Goal: Task Accomplishment & Management: Complete application form

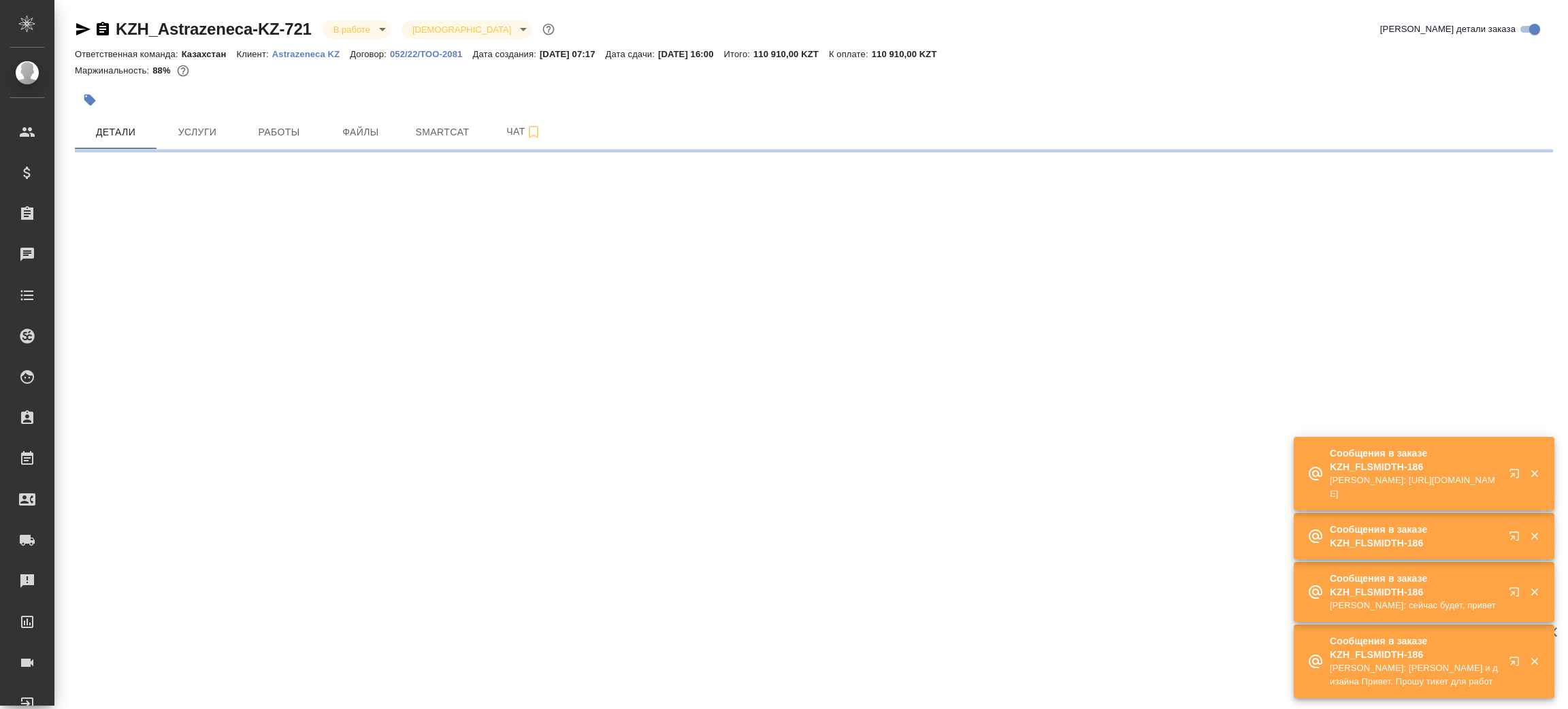
select select "RU"
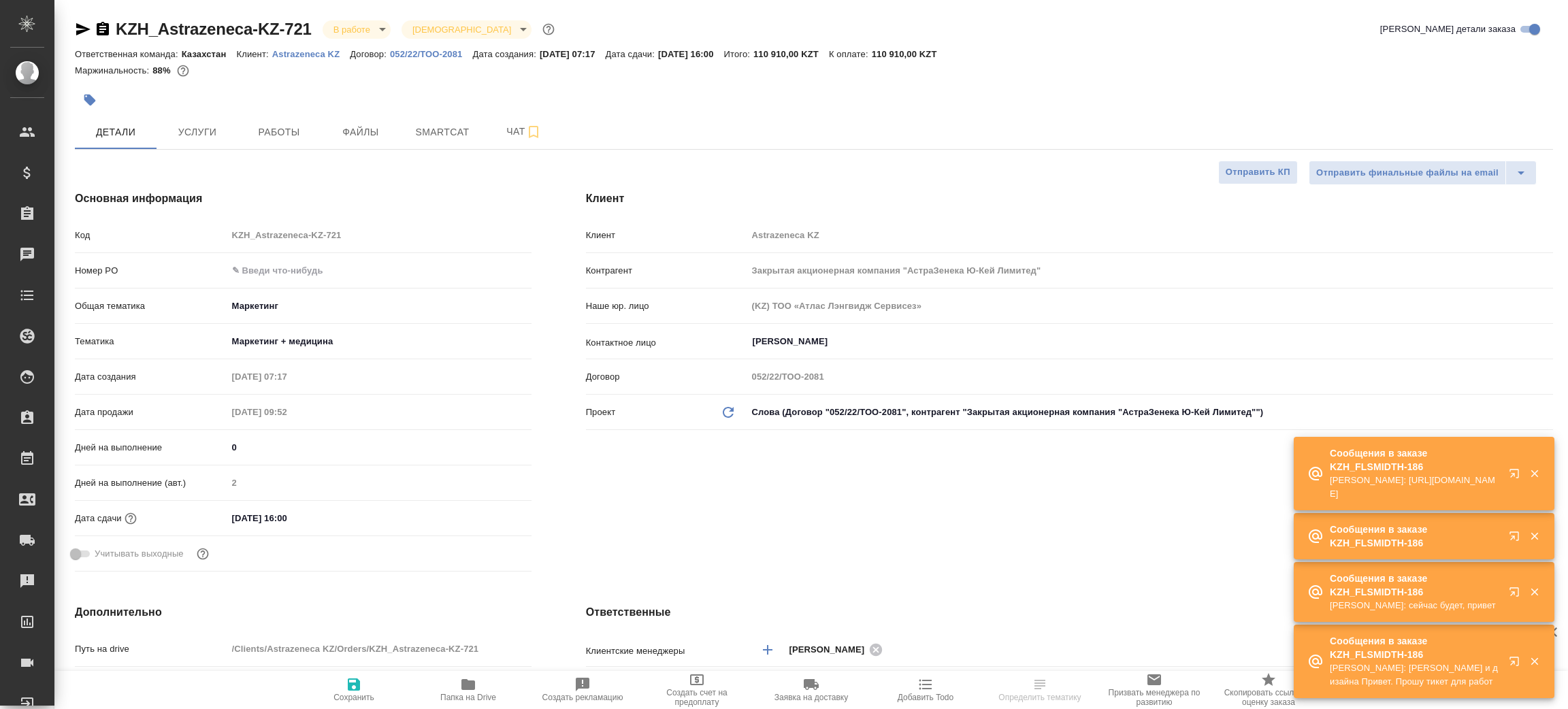
type textarea "x"
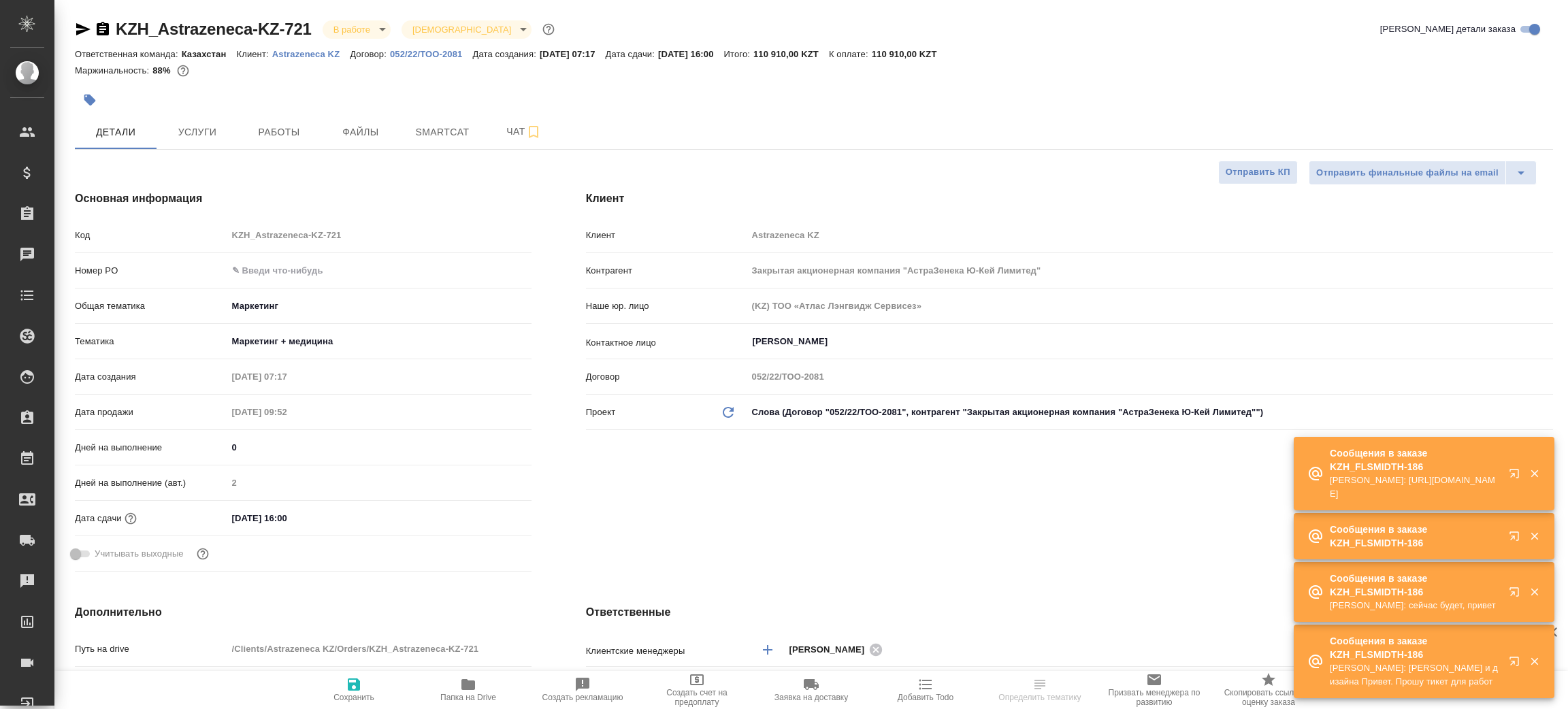
type textarea "x"
type input "[PERSON_NAME]"
select select "RU"
type textarea "x"
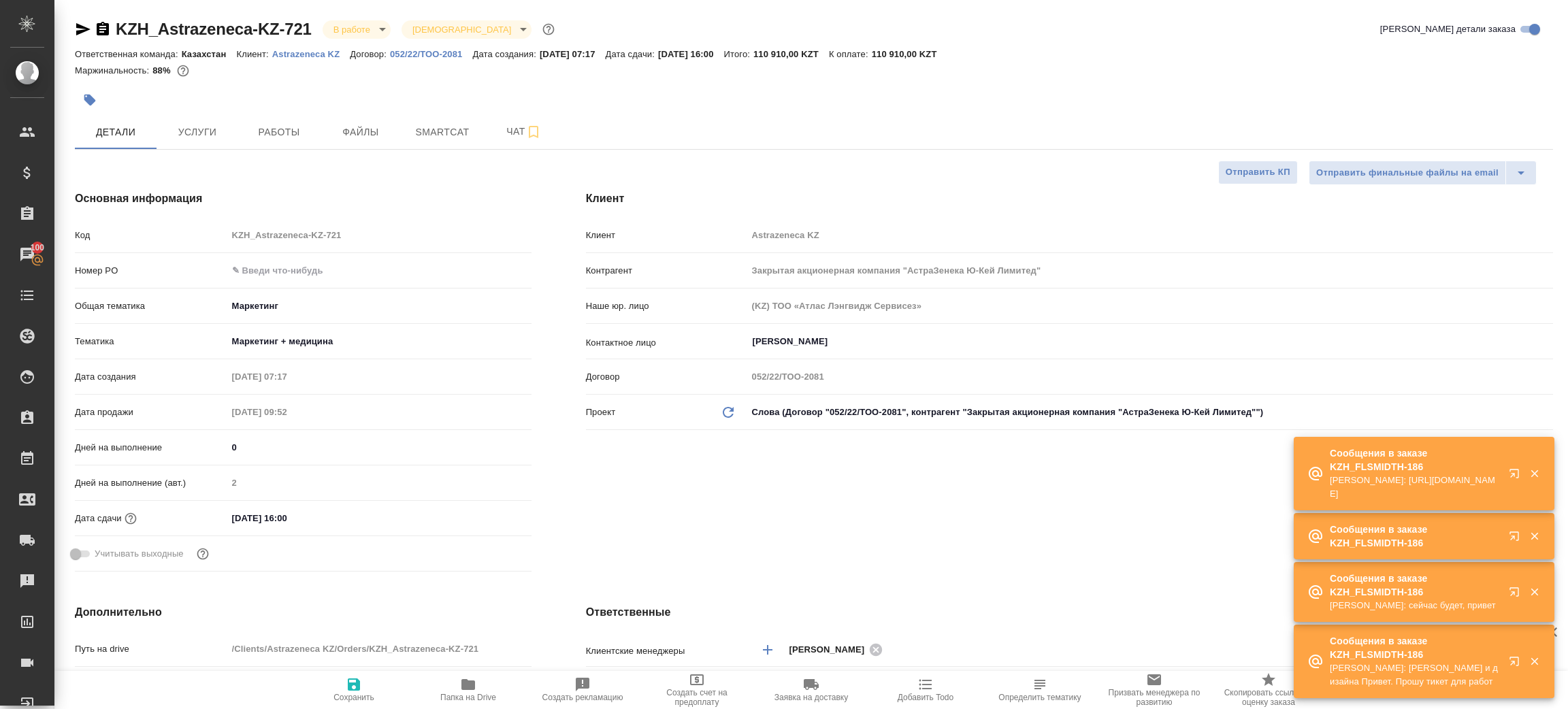
type textarea "x"
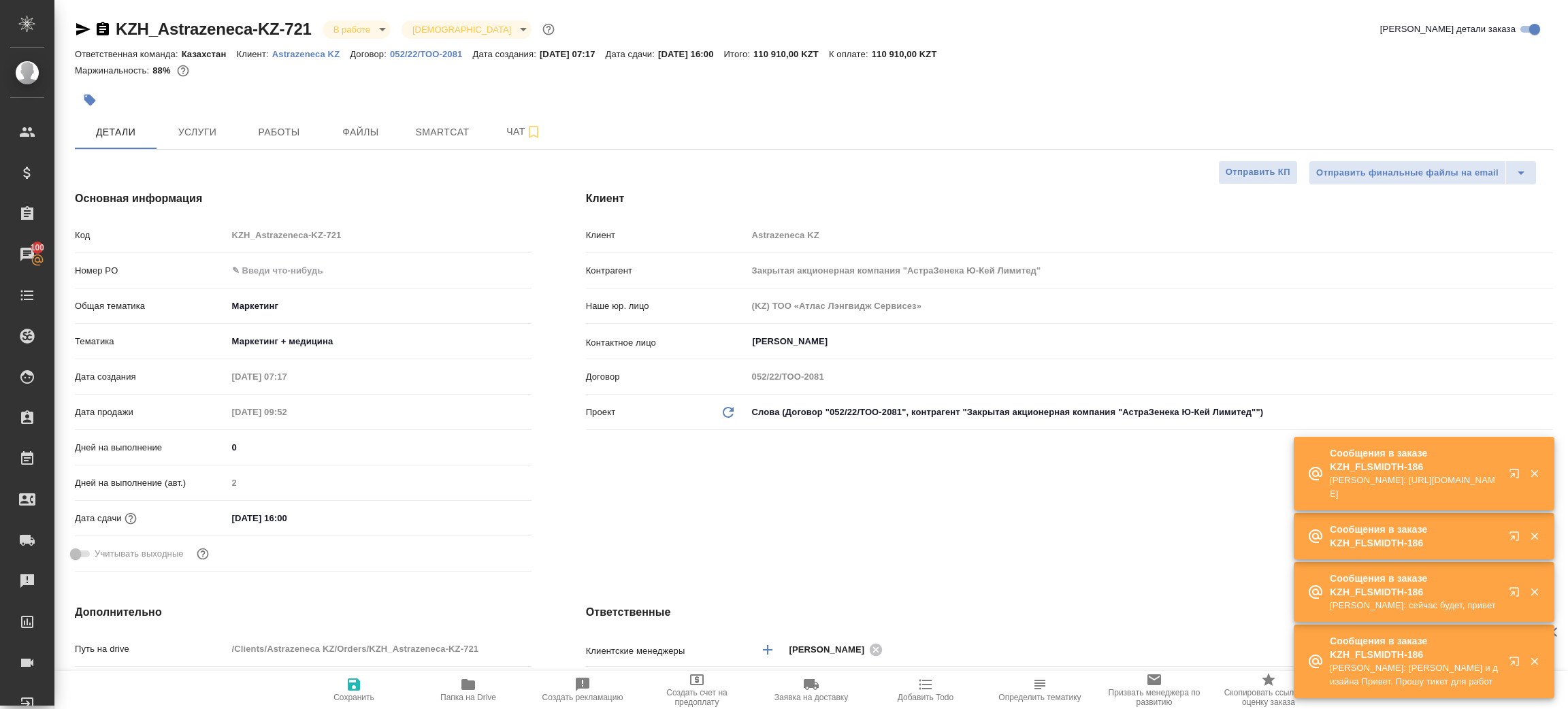
type textarea "x"
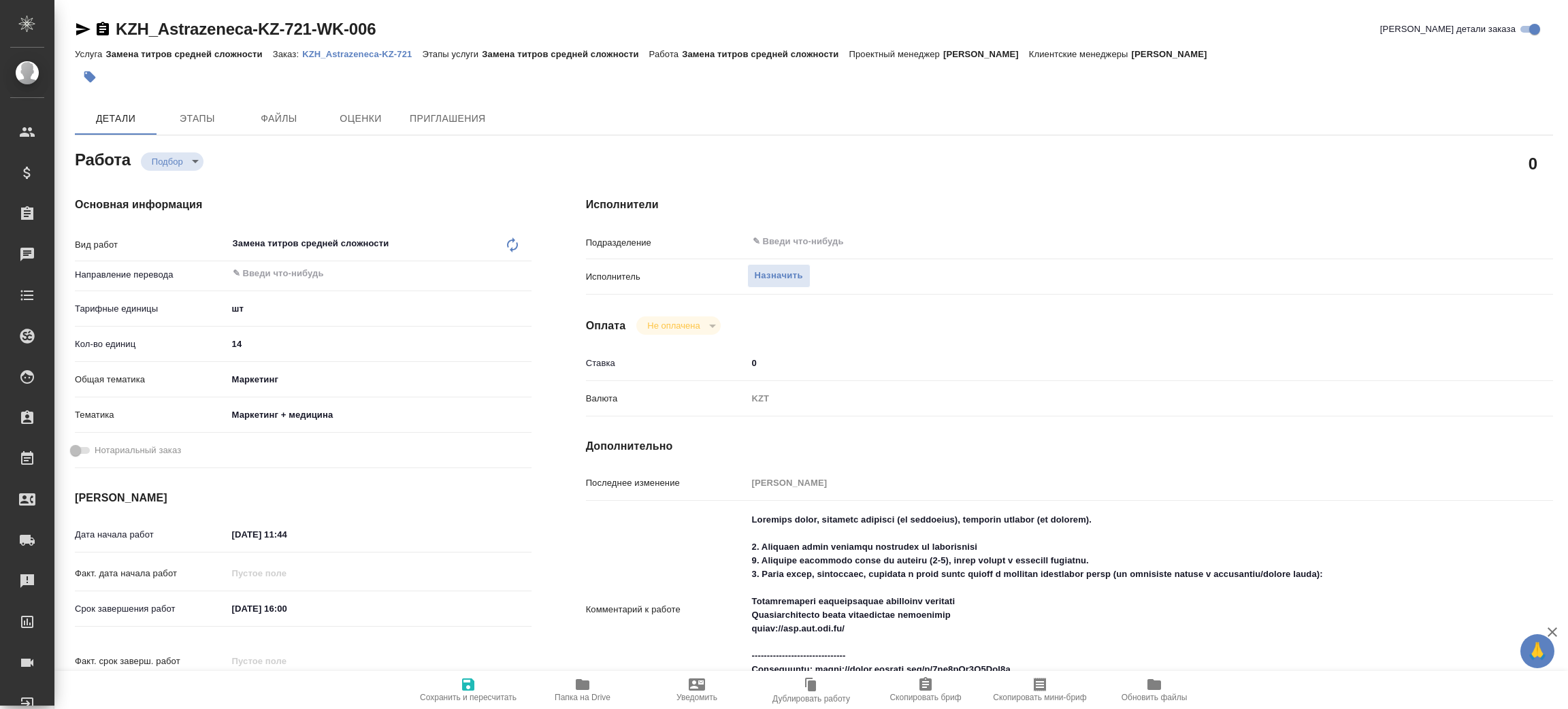
type textarea "x"
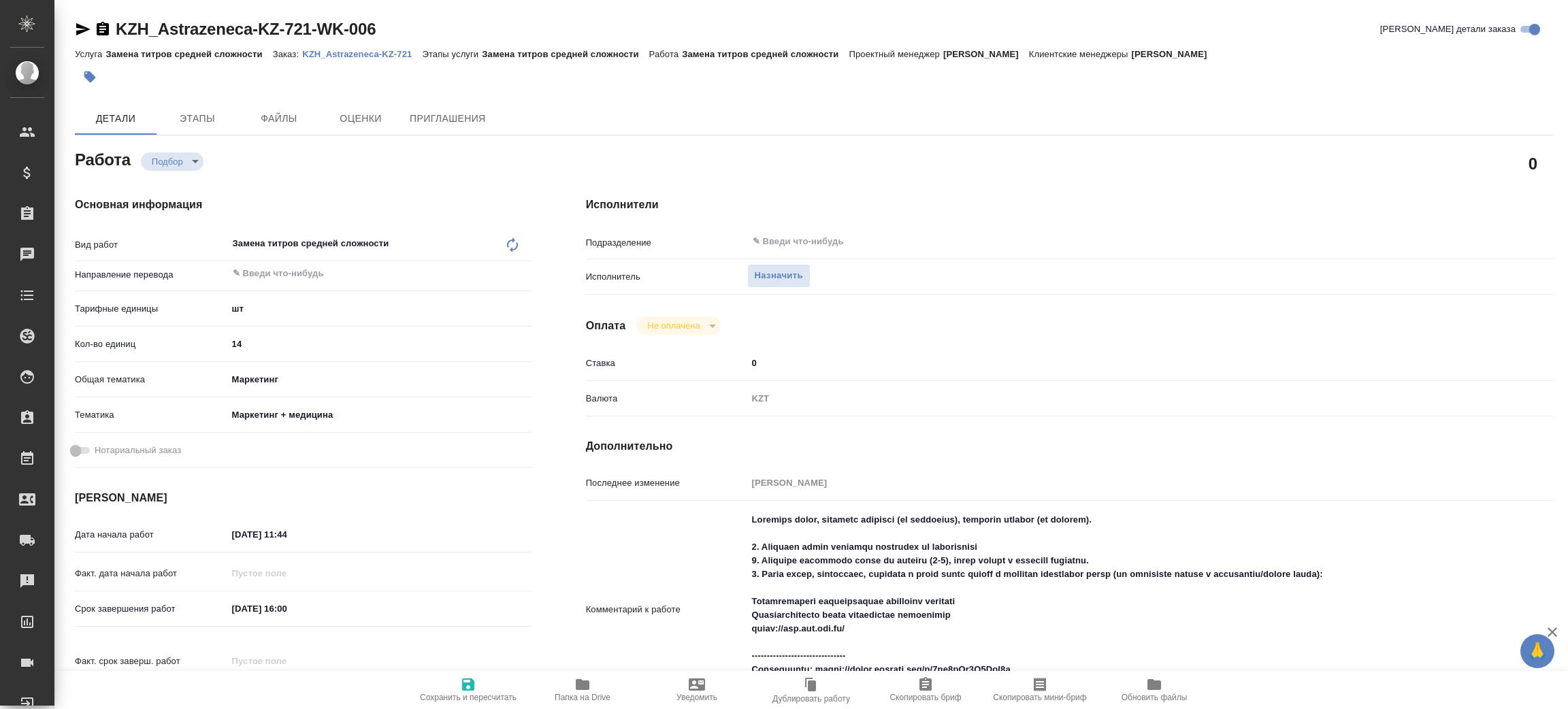
type textarea "x"
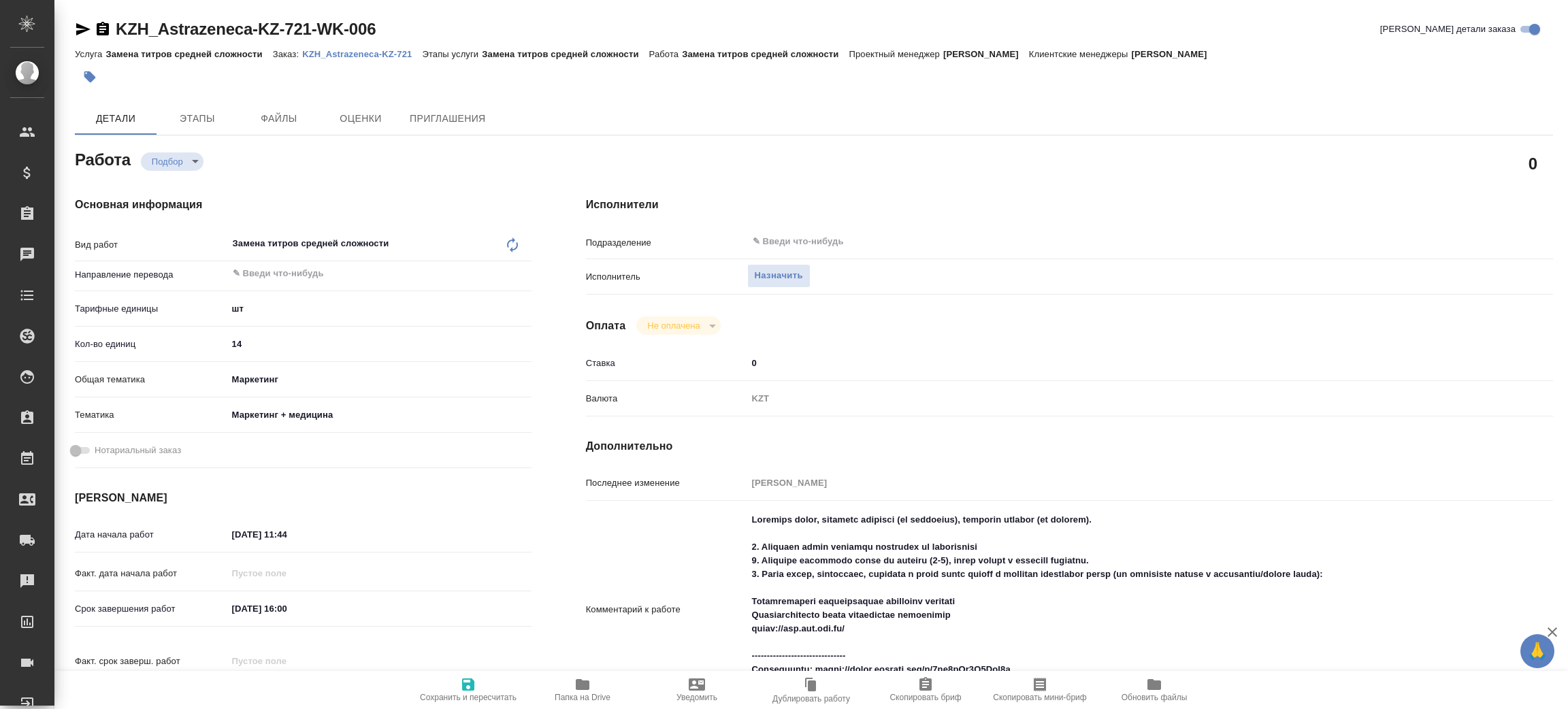
scroll to position [102, 0]
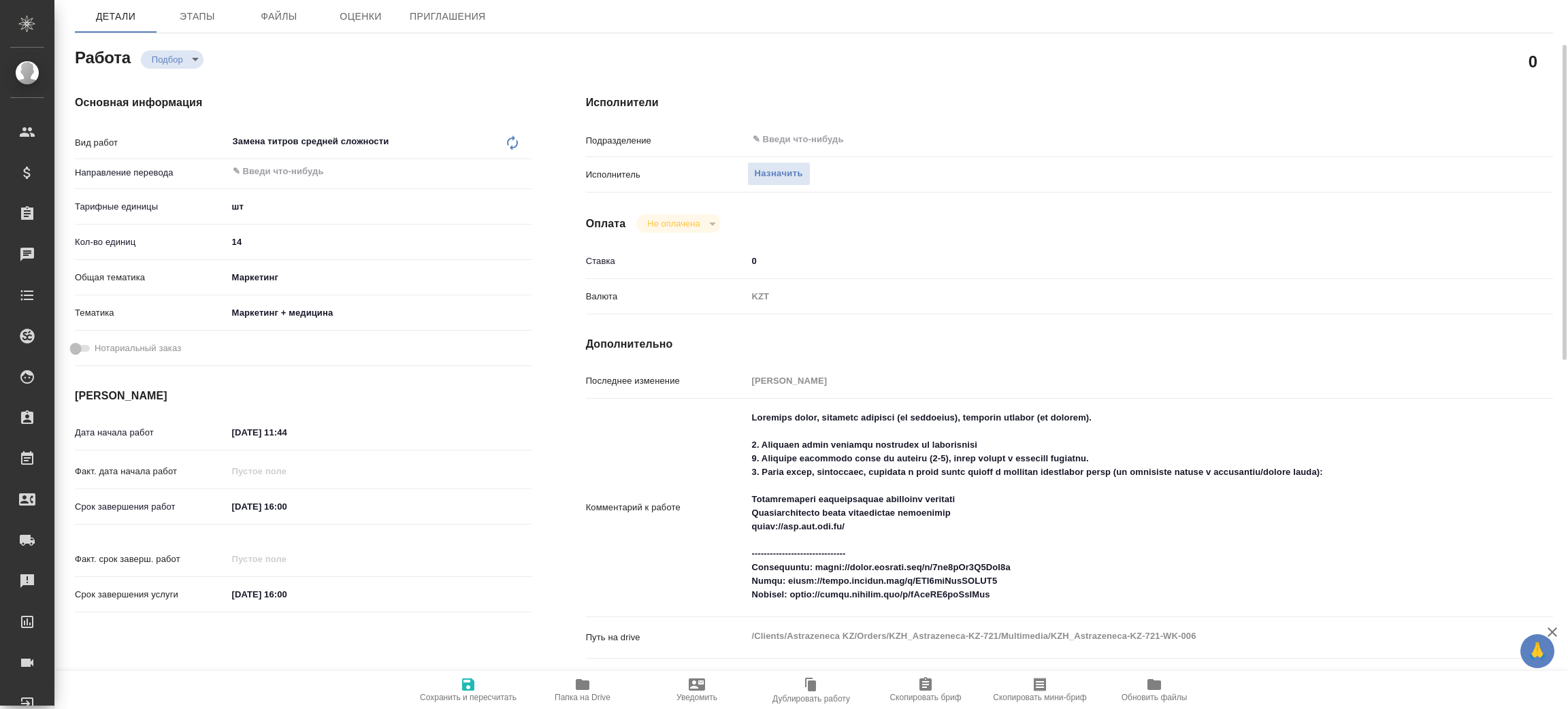
type textarea "x"
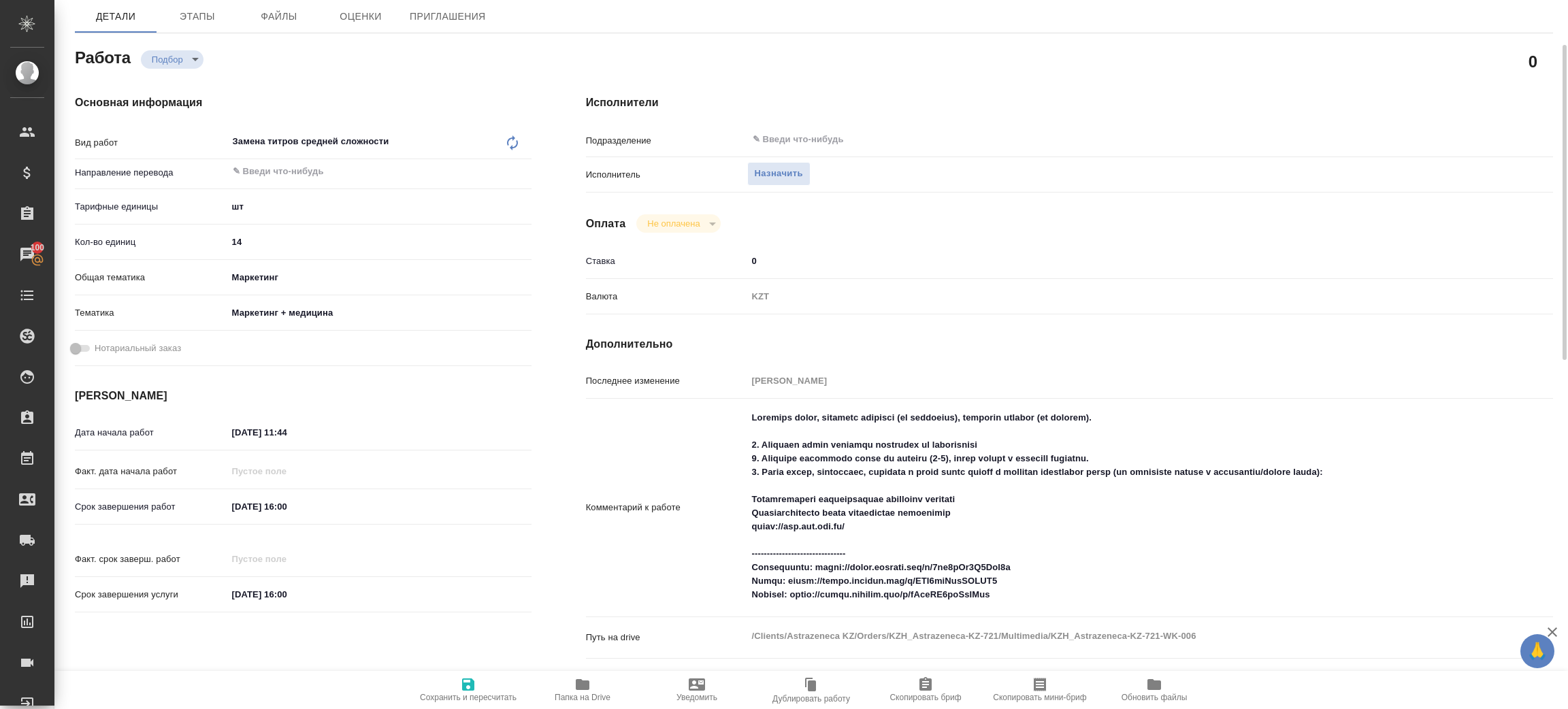
type textarea "x"
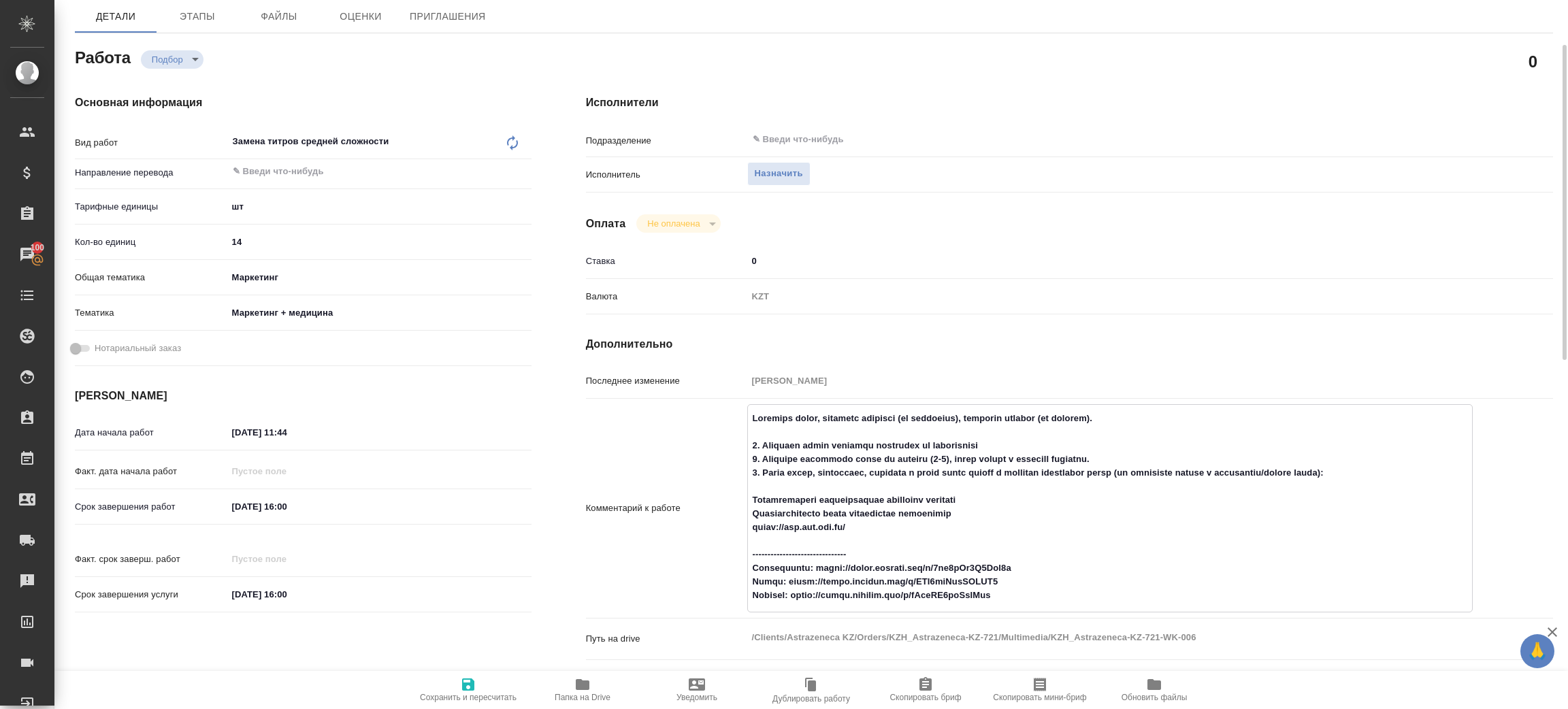
drag, startPoint x: 786, startPoint y: 579, endPoint x: 987, endPoint y: 579, distance: 201.0
click at [987, 579] on textarea at bounding box center [1110, 507] width 724 height 200
drag, startPoint x: 820, startPoint y: 569, endPoint x: 1052, endPoint y: 562, distance: 232.1
click at [1052, 562] on textarea at bounding box center [1110, 507] width 724 height 200
drag, startPoint x: 795, startPoint y: 594, endPoint x: 1084, endPoint y: 590, distance: 289.0
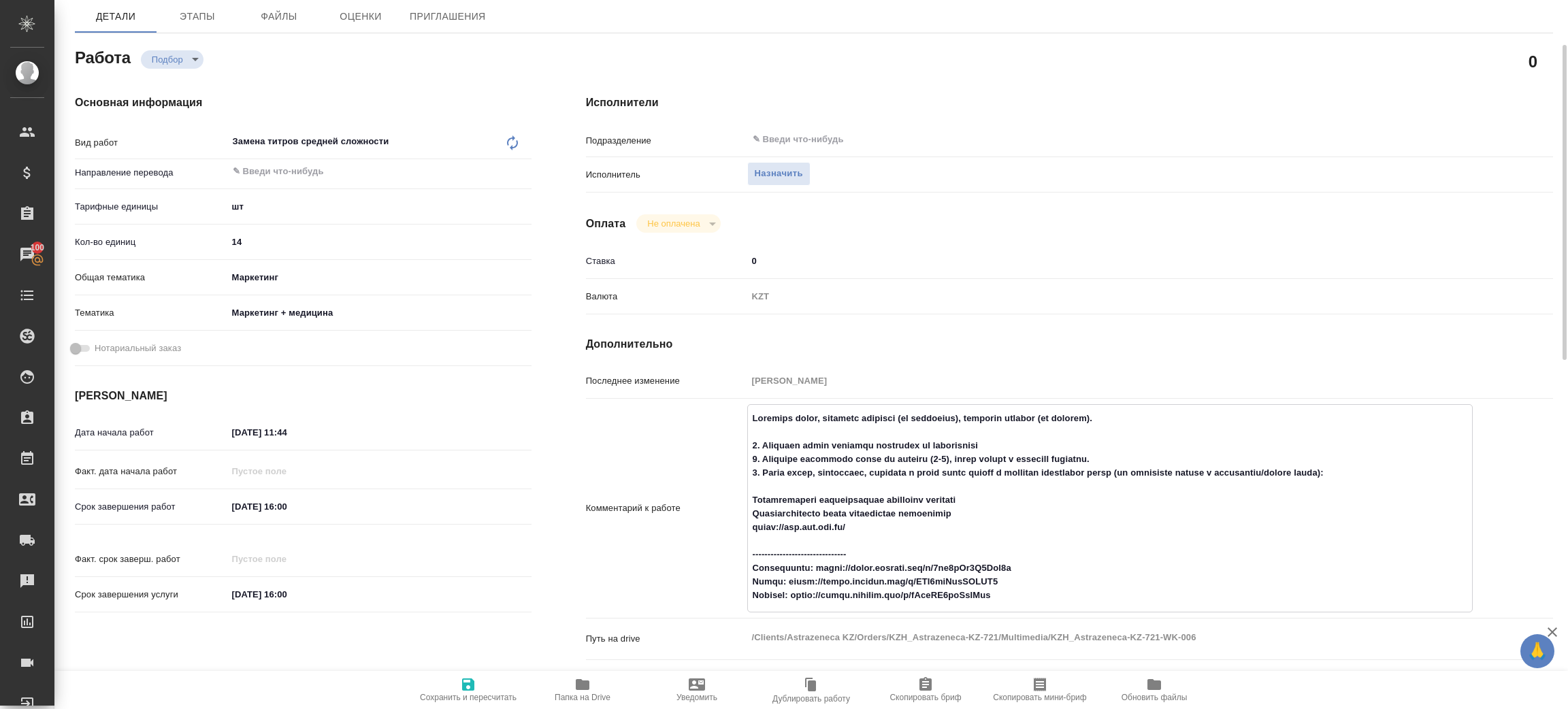
click at [1084, 590] on textarea at bounding box center [1110, 507] width 724 height 200
click at [1041, 448] on textarea at bounding box center [1110, 507] width 724 height 200
click at [991, 593] on textarea at bounding box center [1110, 506] width 725 height 200
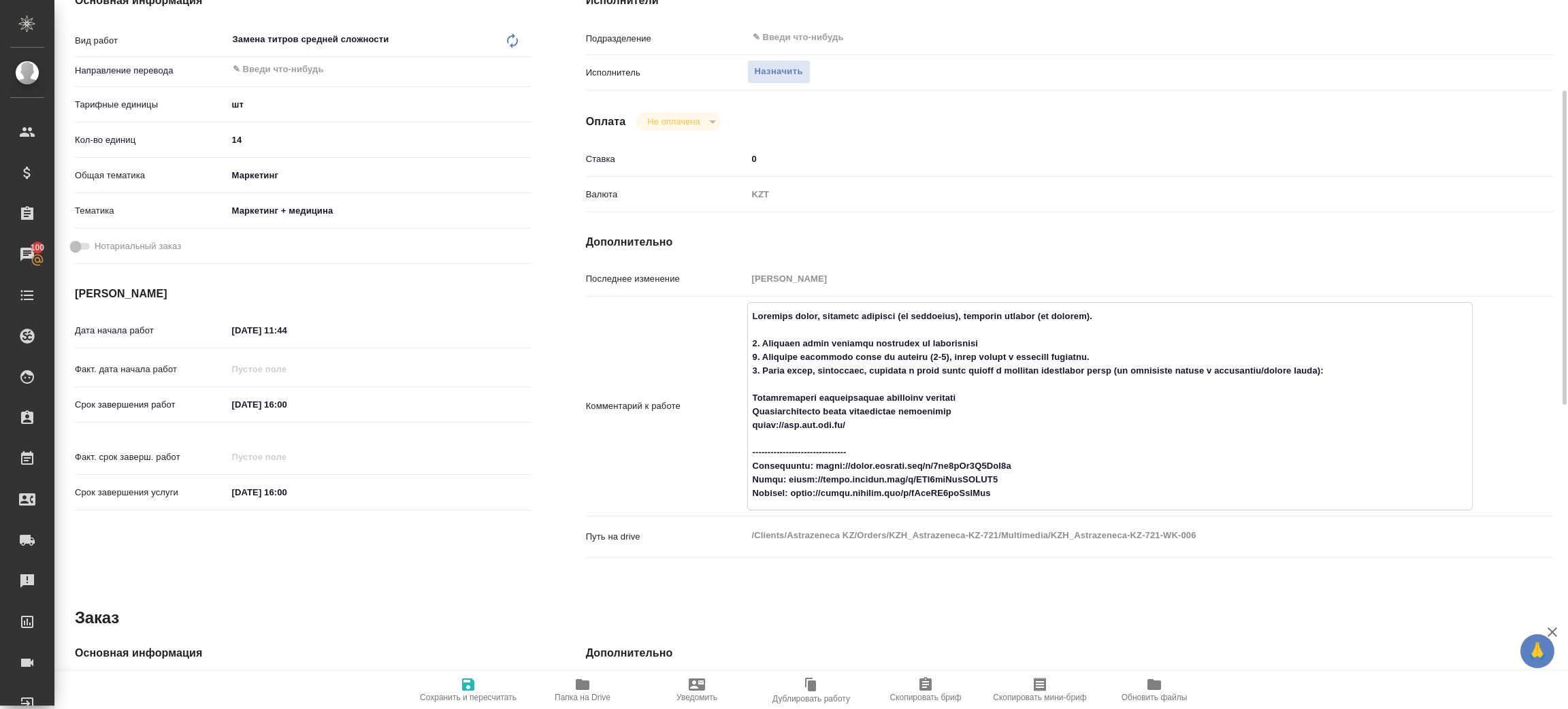
scroll to position [305, 0]
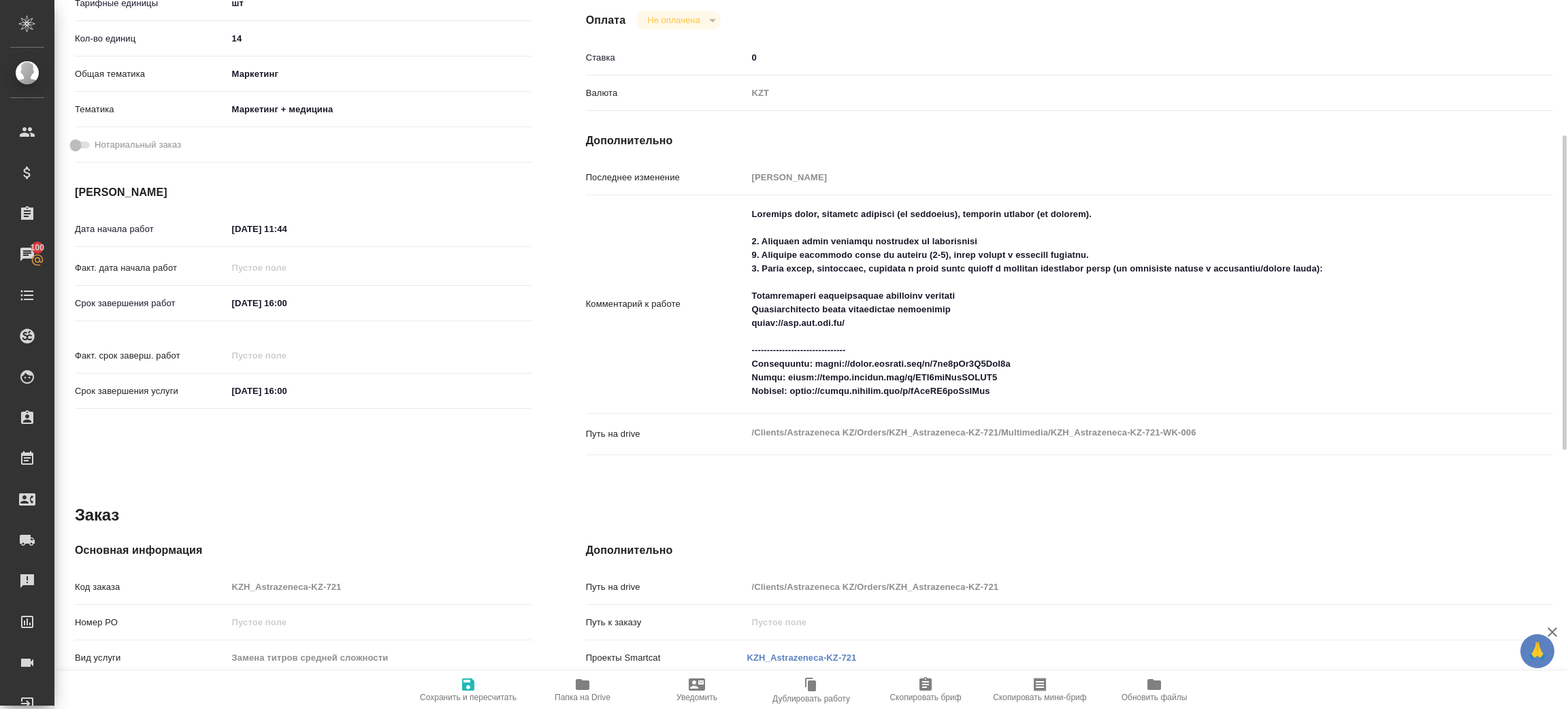
type textarea "x"
